Goal: Information Seeking & Learning: Learn about a topic

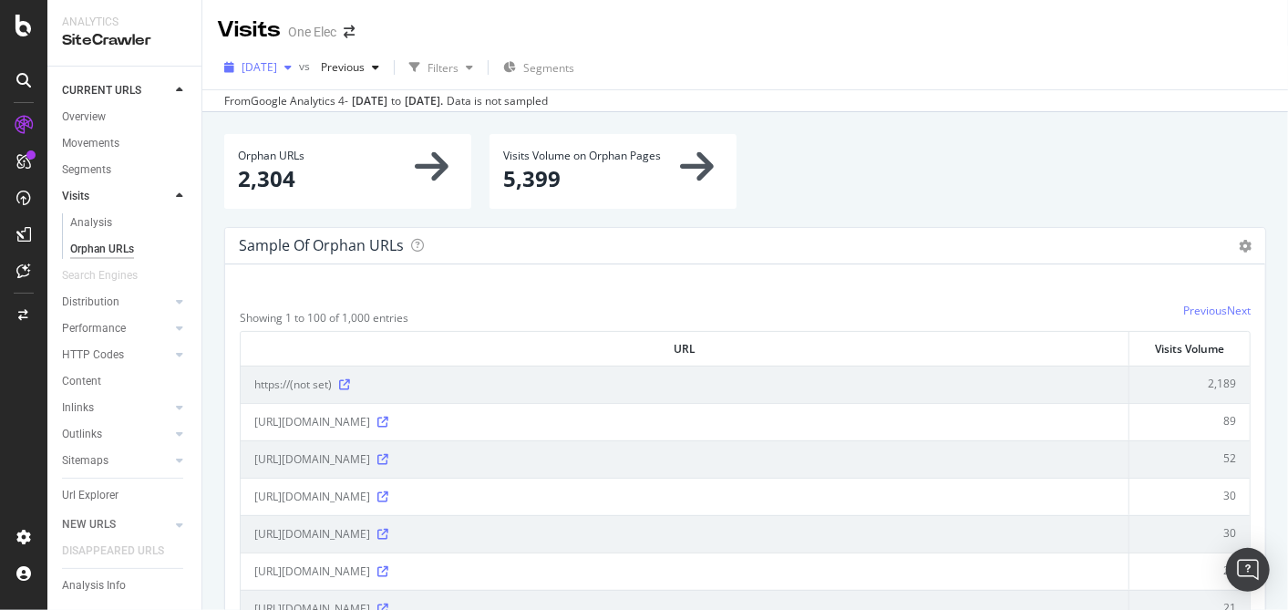
click at [277, 72] on span "[DATE]" at bounding box center [260, 67] width 36 height 16
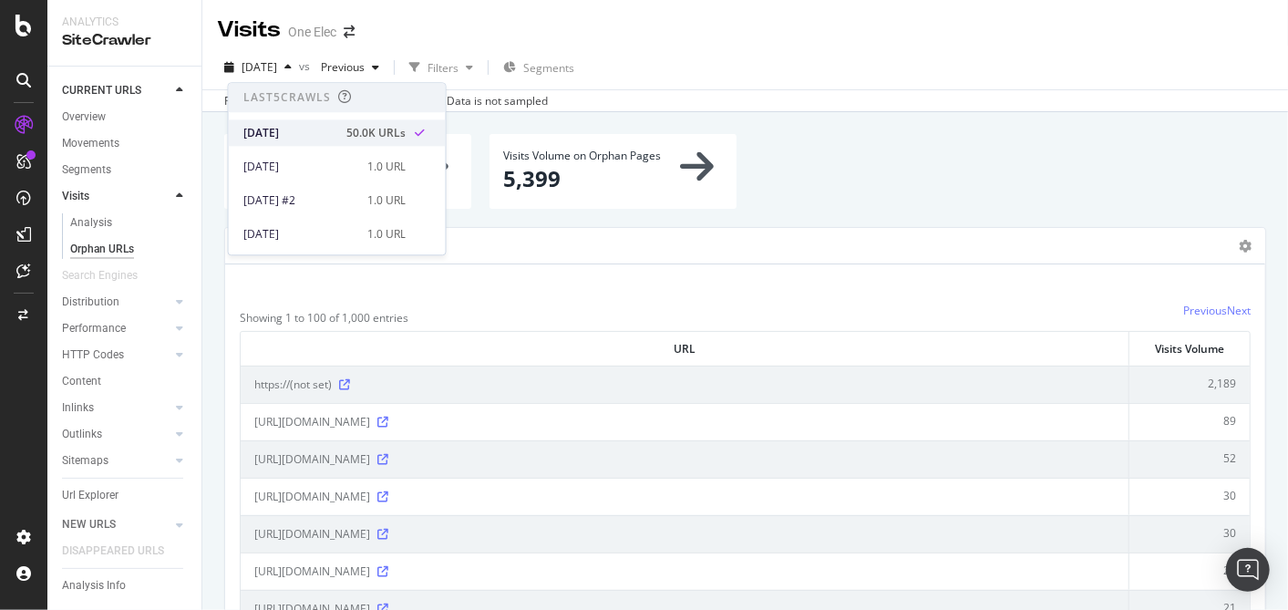
click at [291, 135] on div "[DATE]" at bounding box center [289, 133] width 92 height 16
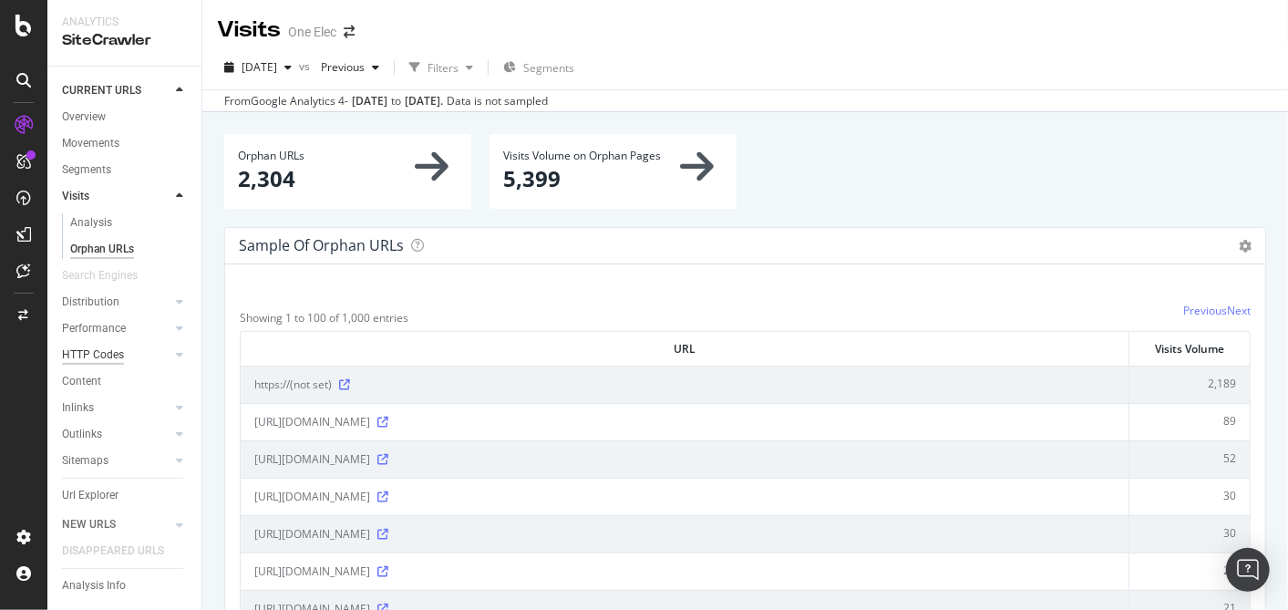
click at [98, 351] on div "HTTP Codes" at bounding box center [93, 355] width 62 height 19
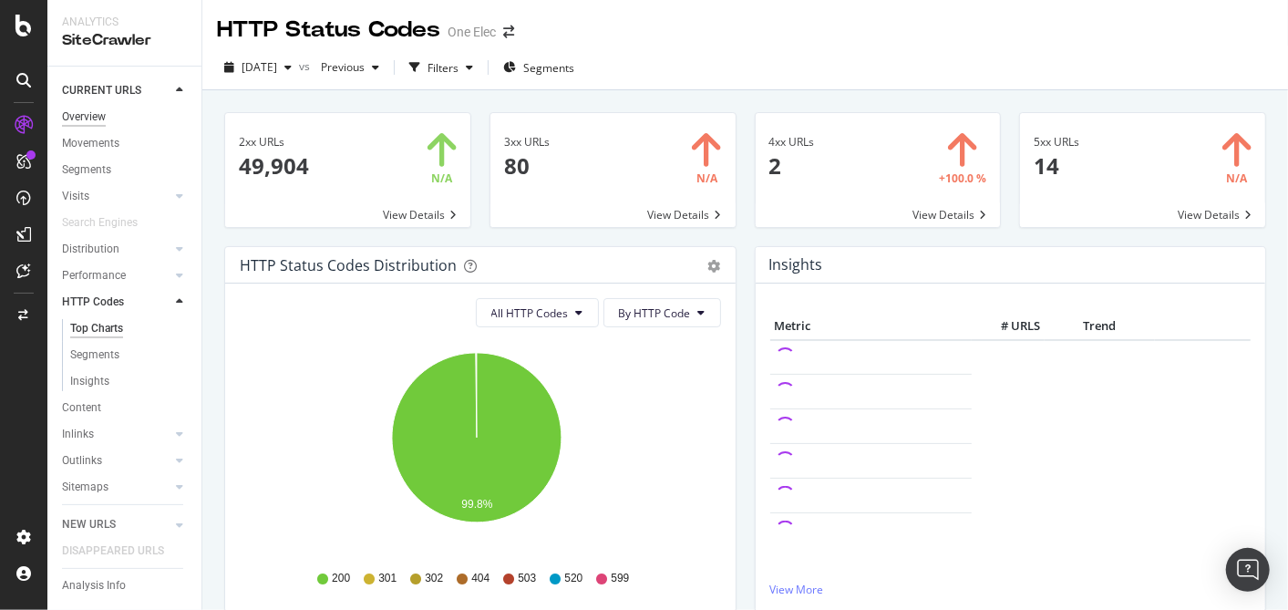
click at [96, 119] on div "Overview" at bounding box center [84, 117] width 44 height 19
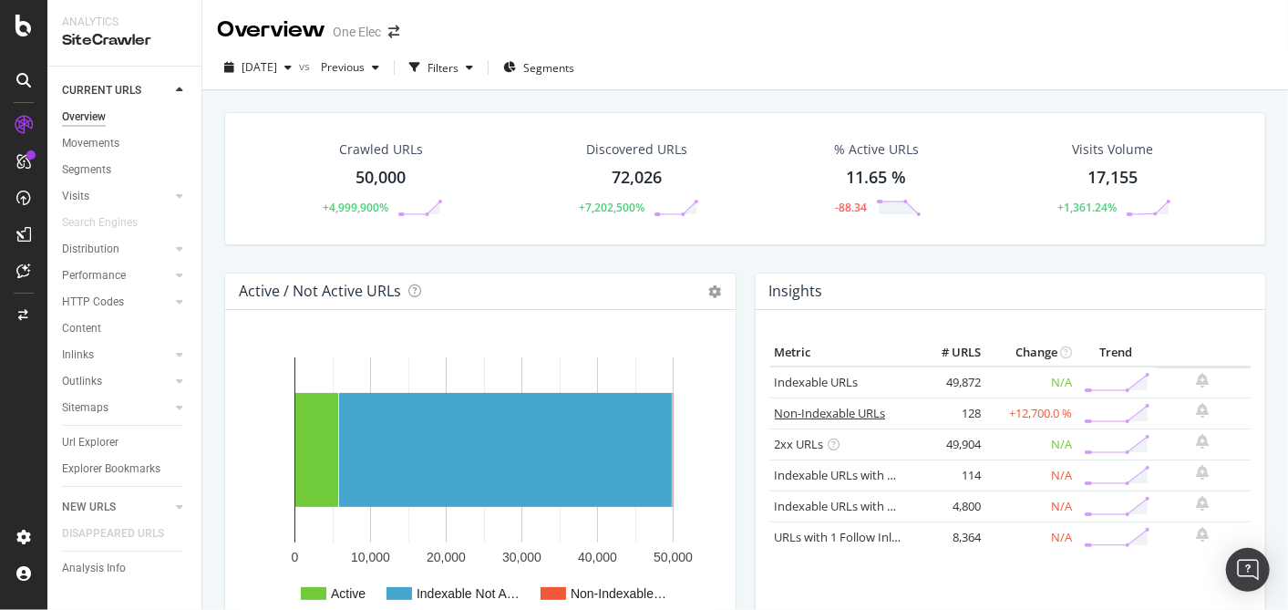
click at [846, 414] on link "Non-Indexable URLs" at bounding box center [830, 413] width 111 height 16
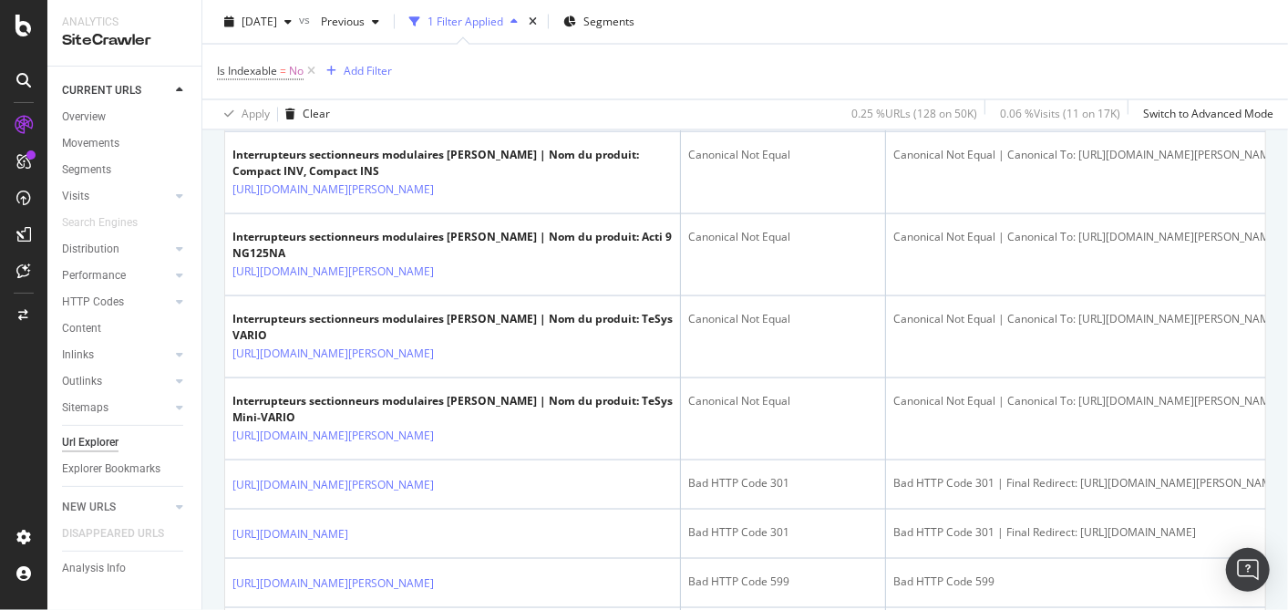
scroll to position [1867, 0]
